Goal: Navigation & Orientation: Find specific page/section

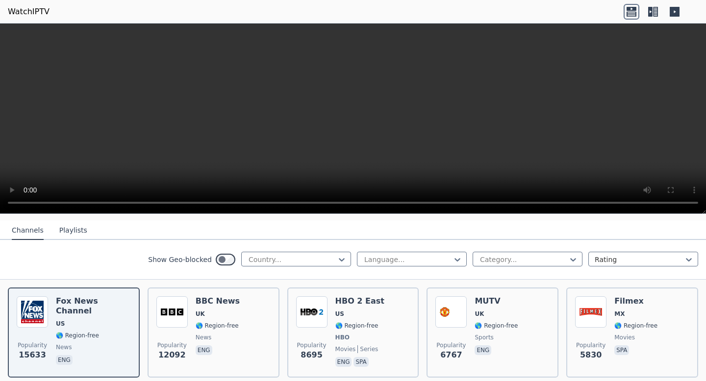
scroll to position [101, 0]
click at [317, 261] on div at bounding box center [292, 259] width 89 height 10
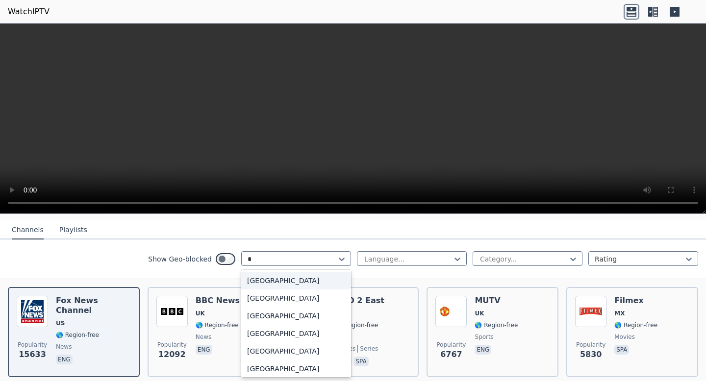
type input "**"
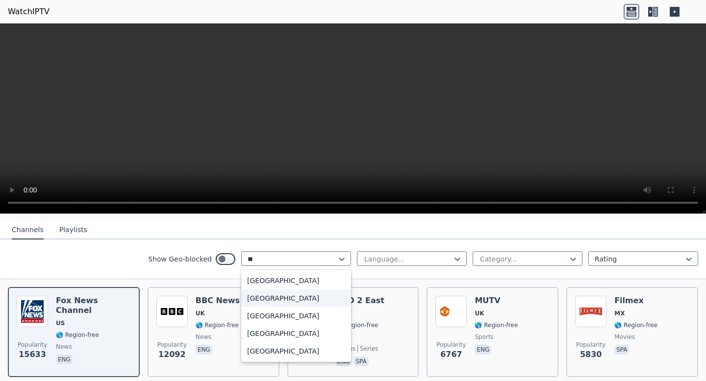
click at [300, 306] on div "[GEOGRAPHIC_DATA]" at bounding box center [296, 299] width 110 height 18
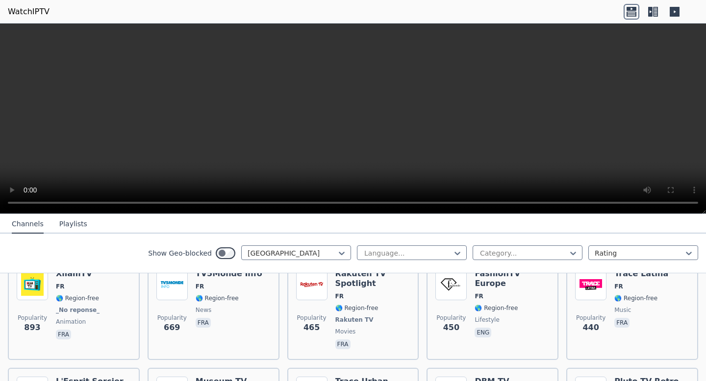
scroll to position [325, 0]
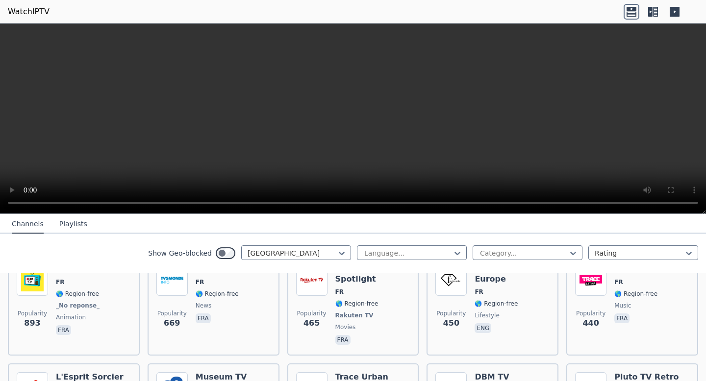
click at [657, 10] on icon at bounding box center [655, 12] width 5 height 10
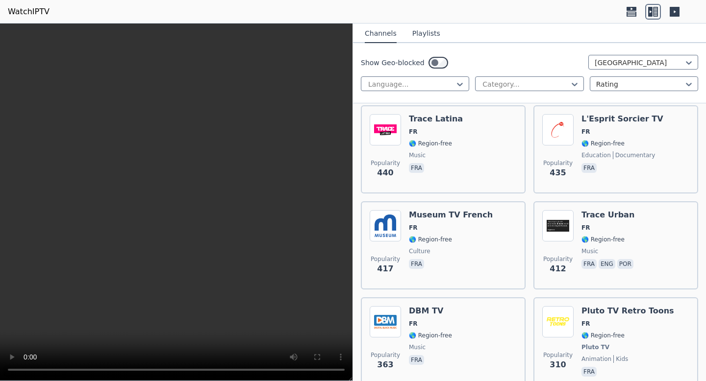
scroll to position [872, 0]
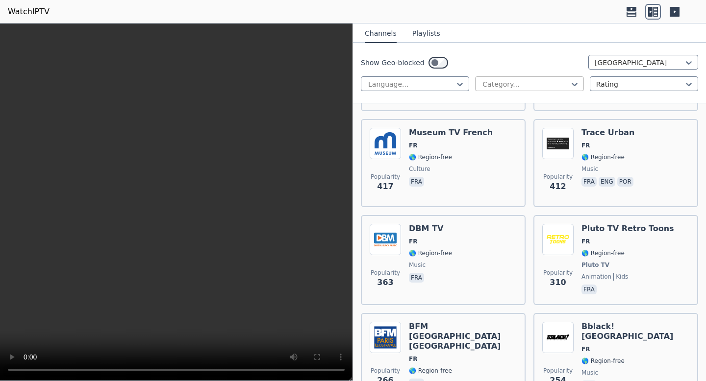
click at [529, 83] on div at bounding box center [525, 84] width 88 height 10
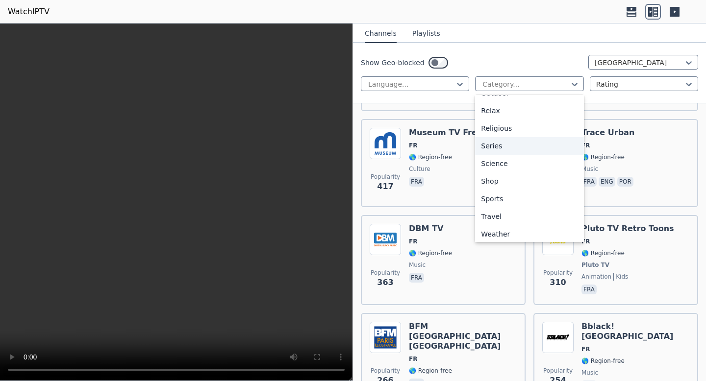
scroll to position [329, 0]
click at [521, 193] on div "Sports" at bounding box center [529, 201] width 108 height 18
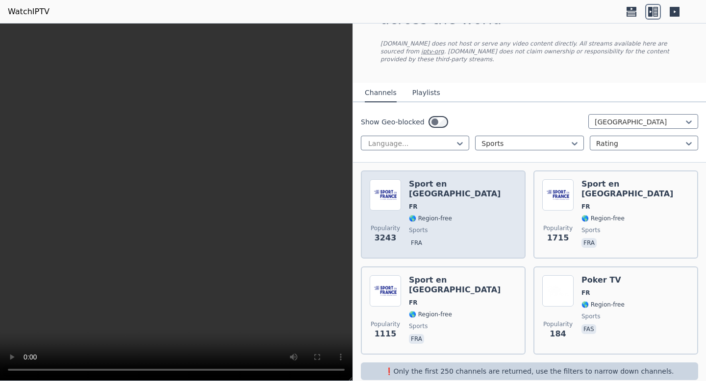
scroll to position [63, 0]
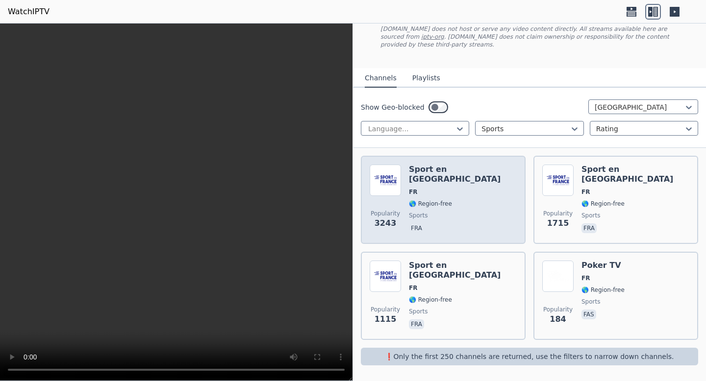
click at [459, 200] on span "🌎 Region-free" at bounding box center [463, 204] width 108 height 8
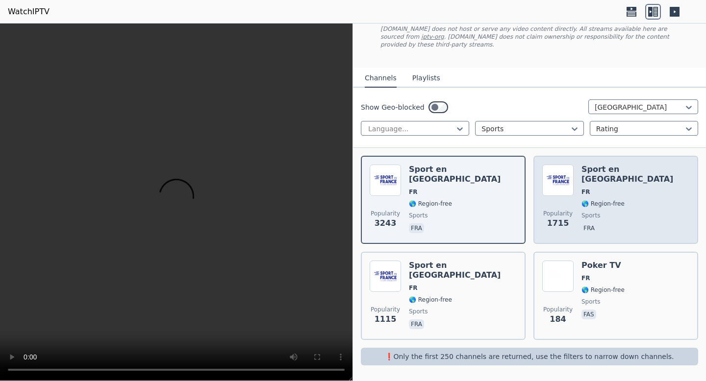
click at [610, 212] on span "sports" at bounding box center [635, 216] width 108 height 8
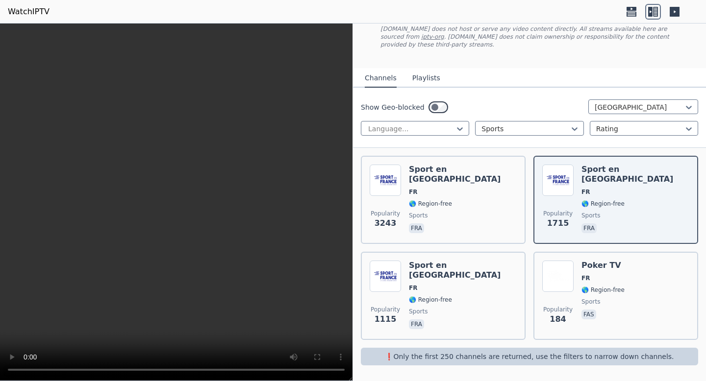
click at [434, 80] on button "Playlists" at bounding box center [426, 78] width 28 height 19
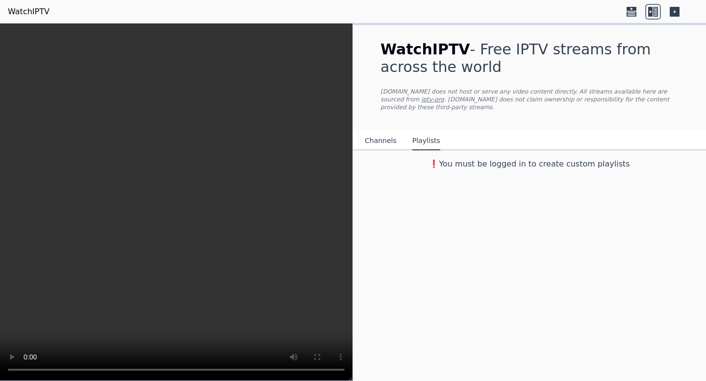
click at [372, 140] on button "Channels" at bounding box center [381, 141] width 32 height 19
